Goal: Task Accomplishment & Management: Use online tool/utility

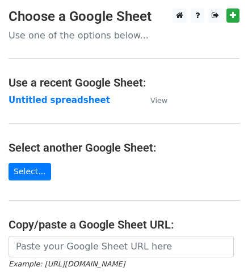
scroll to position [168, 0]
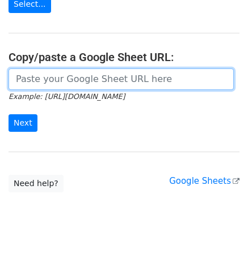
click at [78, 79] on input "url" at bounding box center [120, 80] width 225 height 22
paste input "https://docs.google.com/spreadsheets/d/1uQvir3vgDKcI_c-vr8g6ndcGLyR4koZdyWYYpDK…"
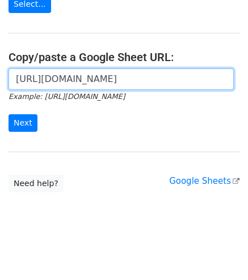
scroll to position [0, 246]
type input "https://docs.google.com/spreadsheets/d/1uQvir3vgDKcI_c-vr8g6ndcGLyR4koZdyWYYpDK…"
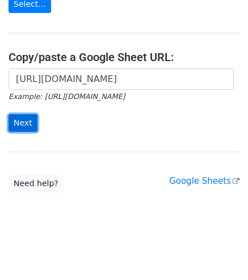
scroll to position [0, 0]
click at [22, 119] on input "Next" at bounding box center [22, 123] width 29 height 18
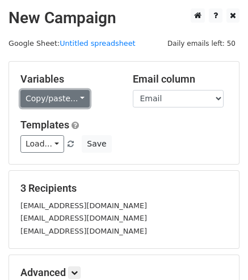
click at [46, 98] on link "Copy/paste..." at bounding box center [54, 99] width 69 height 18
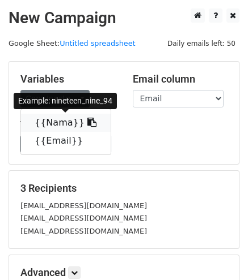
click at [50, 122] on link "{{Nama}}" at bounding box center [66, 123] width 90 height 18
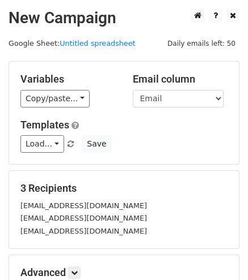
scroll to position [138, 0]
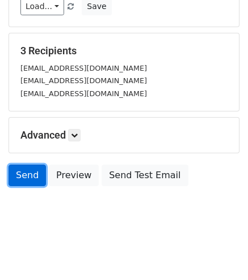
click at [28, 175] on link "Send" at bounding box center [26, 176] width 37 height 22
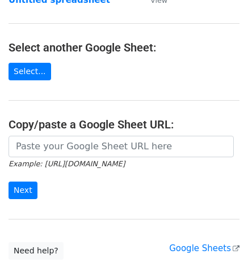
scroll to position [101, 0]
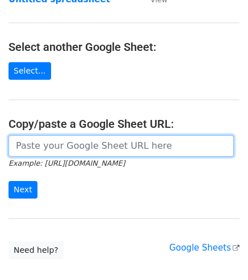
click at [119, 150] on input "url" at bounding box center [120, 146] width 225 height 22
paste input "[URL][DOMAIN_NAME]"
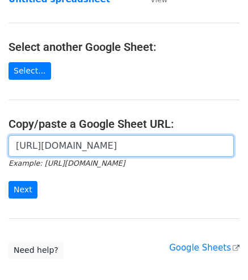
scroll to position [0, 246]
type input "https://docs.google.com/spreadsheets/d/1uQvir3vgDKcI_c-vr8g6ndcGLyR4koZdyWYYpDK…"
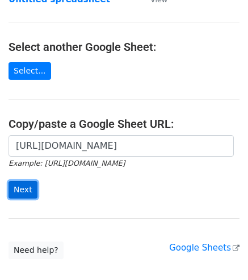
click at [23, 188] on input "Next" at bounding box center [22, 190] width 29 height 18
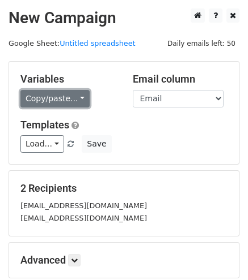
click at [51, 93] on link "Copy/paste..." at bounding box center [54, 99] width 69 height 18
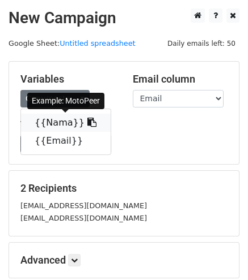
click at [67, 117] on link "{{Nama}}" at bounding box center [66, 123] width 90 height 18
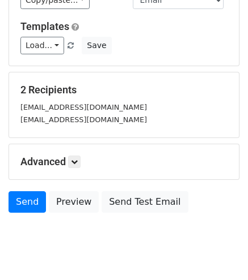
scroll to position [125, 0]
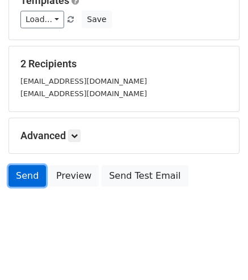
click at [27, 177] on link "Send" at bounding box center [26, 176] width 37 height 22
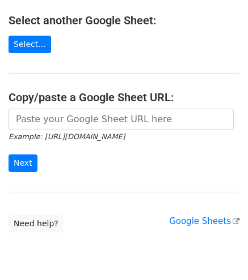
scroll to position [128, 0]
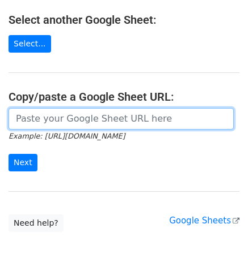
click at [68, 117] on input "url" at bounding box center [120, 119] width 225 height 22
paste input "https://docs.google.com/spreadsheets/d/1uQvir3vgDKcI_c-vr8g6ndcGLyR4koZdyWYYpDK…"
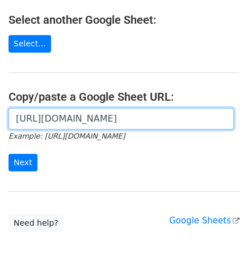
scroll to position [0, 246]
type input "https://docs.google.com/spreadsheets/d/1uQvir3vgDKcI_c-vr8g6ndcGLyR4koZdyWYYpDK…"
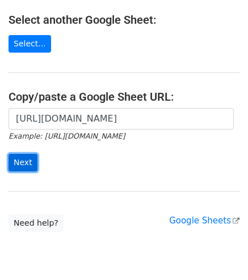
click at [15, 160] on input "Next" at bounding box center [22, 163] width 29 height 18
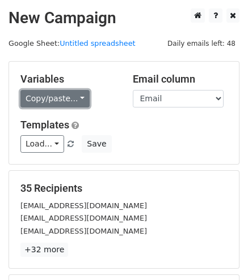
click at [66, 97] on link "Copy/paste..." at bounding box center [54, 99] width 69 height 18
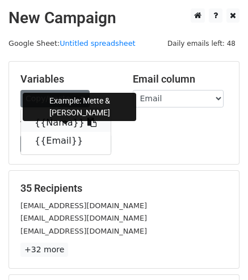
click at [48, 117] on link "{{Nama}}" at bounding box center [66, 123] width 90 height 18
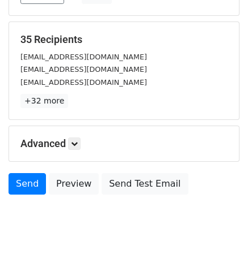
scroll to position [158, 0]
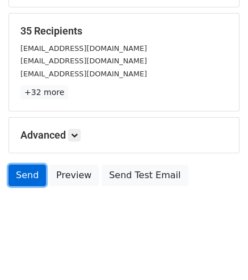
click at [27, 174] on link "Send" at bounding box center [26, 176] width 37 height 22
